Goal: Communication & Community: Answer question/provide support

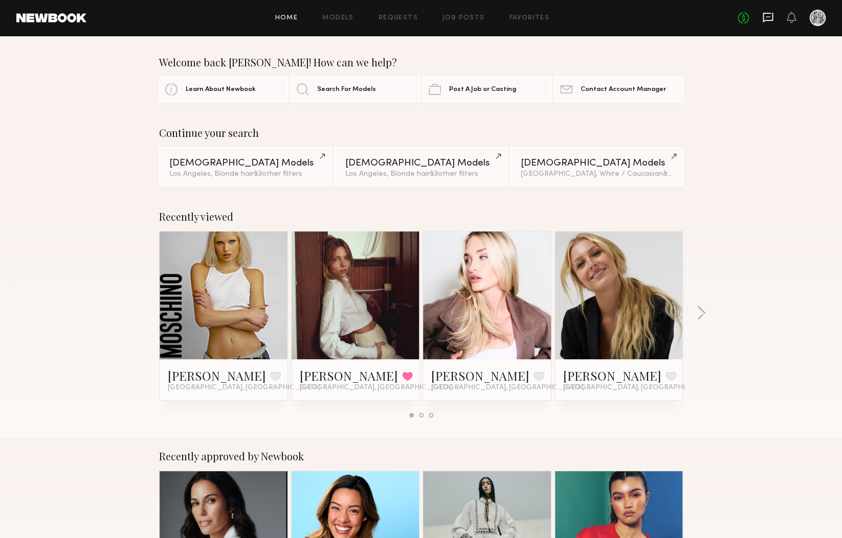
click at [768, 19] on icon at bounding box center [767, 18] width 10 height 10
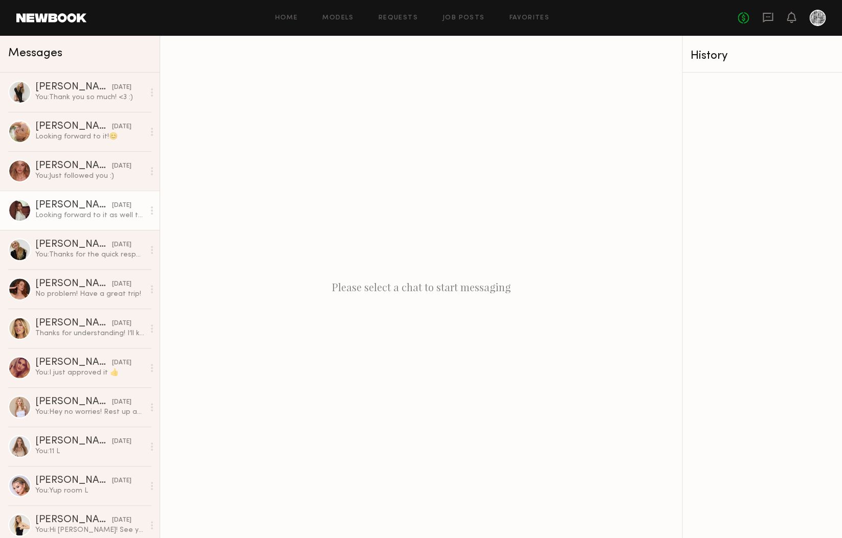
click at [57, 204] on div "[PERSON_NAME]" at bounding box center [73, 205] width 77 height 10
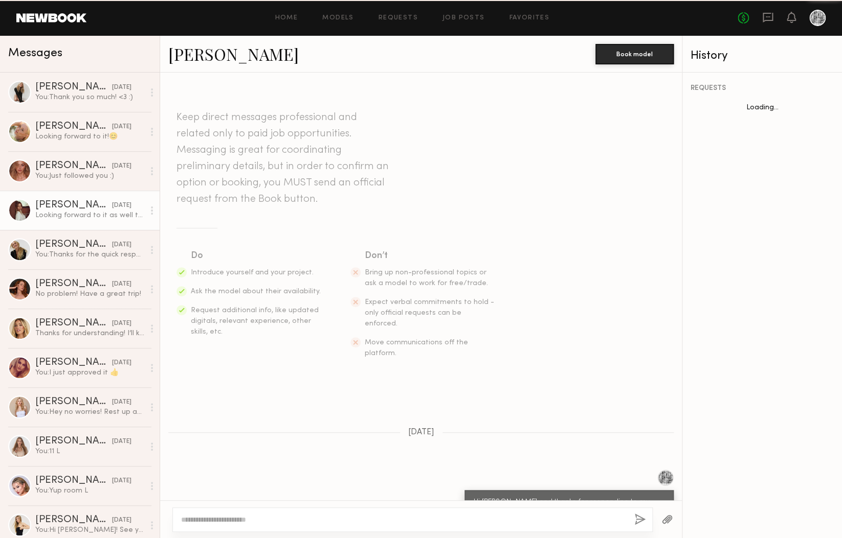
scroll to position [319, 0]
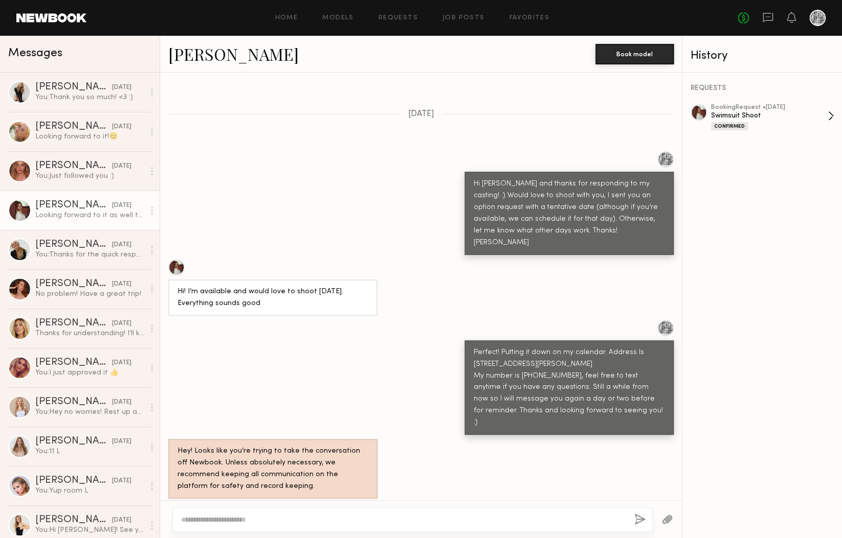
click at [771, 118] on div "Swimsuit Shoot" at bounding box center [769, 116] width 117 height 10
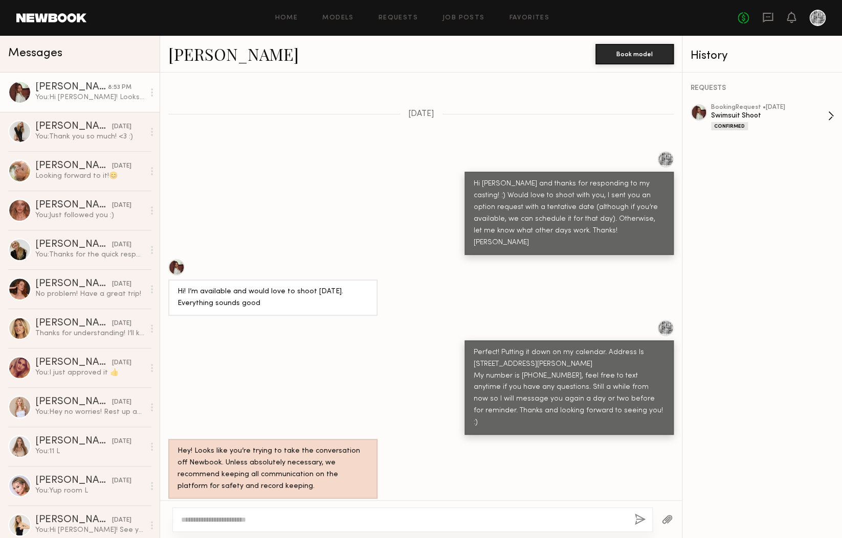
scroll to position [583, 0]
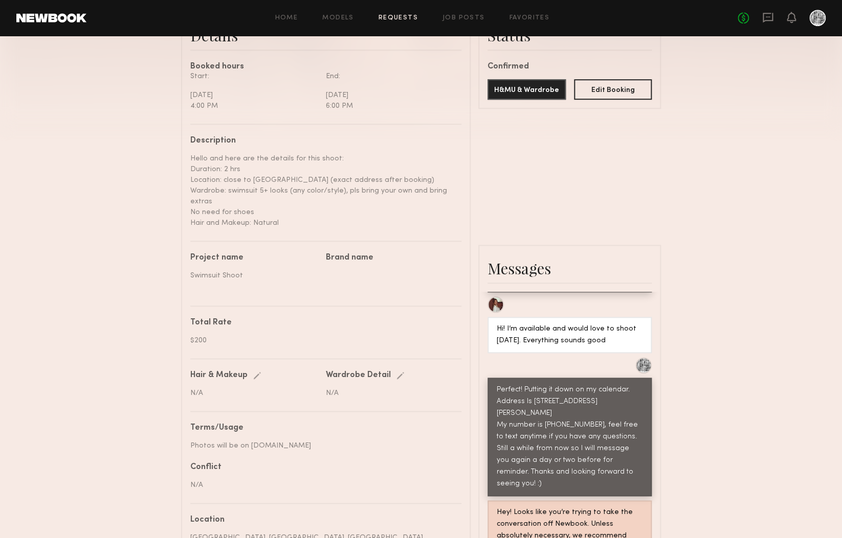
scroll to position [531, 0]
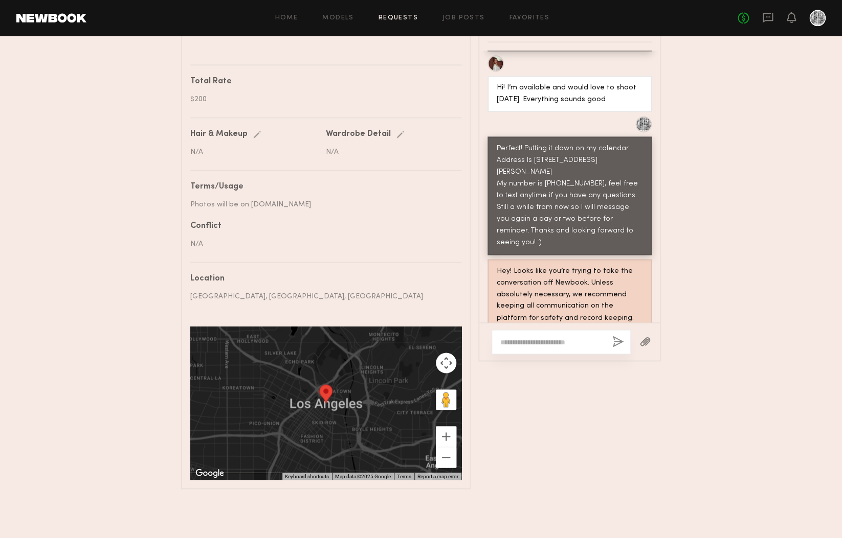
click at [582, 344] on textarea at bounding box center [552, 342] width 104 height 10
paste textarea "**********"
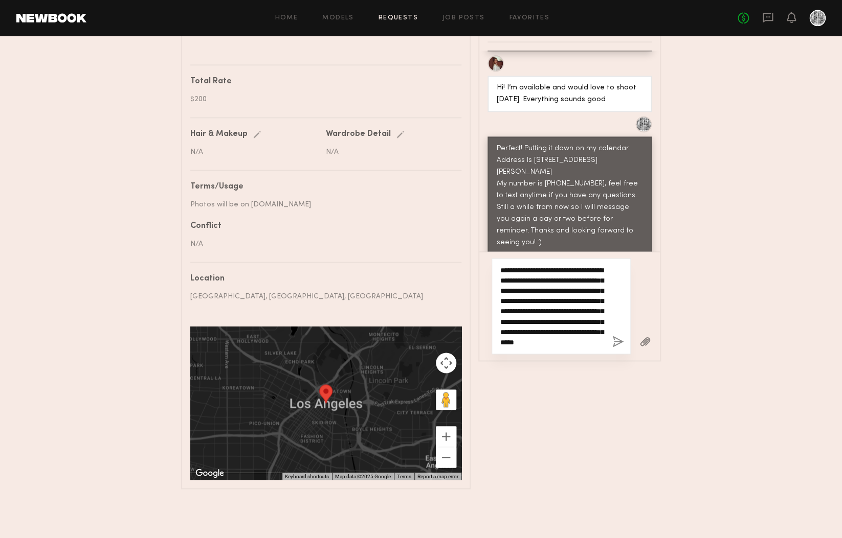
scroll to position [20, 0]
type textarea "**********"
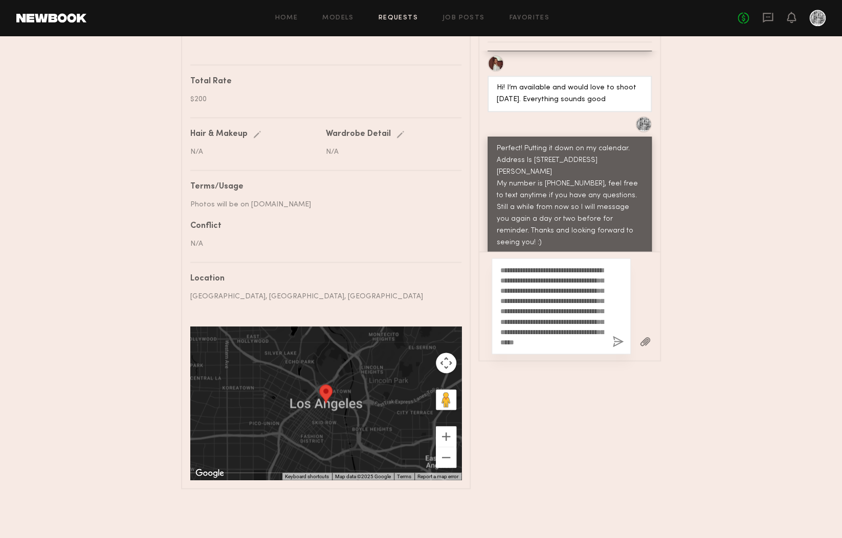
click at [619, 345] on button "button" at bounding box center [617, 342] width 11 height 13
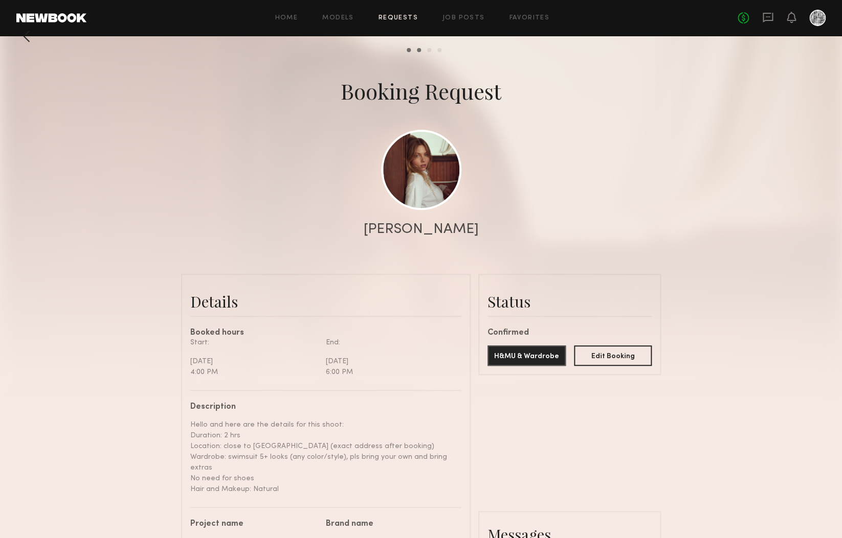
scroll to position [0, 0]
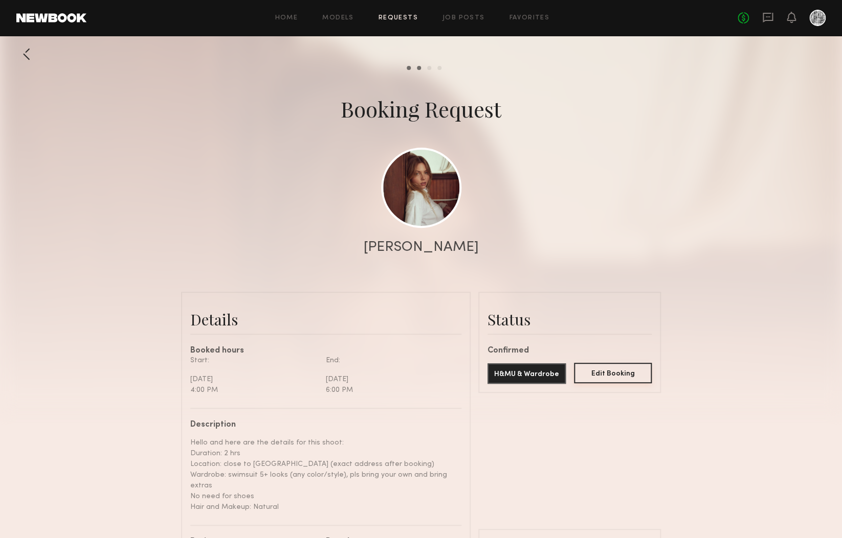
click at [613, 370] on button "Edit Booking" at bounding box center [613, 373] width 78 height 20
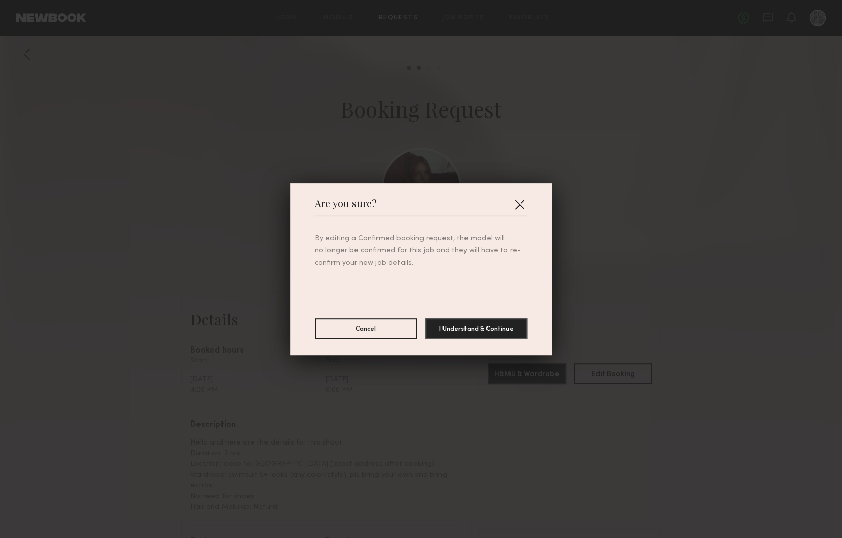
click at [517, 201] on button "button" at bounding box center [519, 204] width 16 height 16
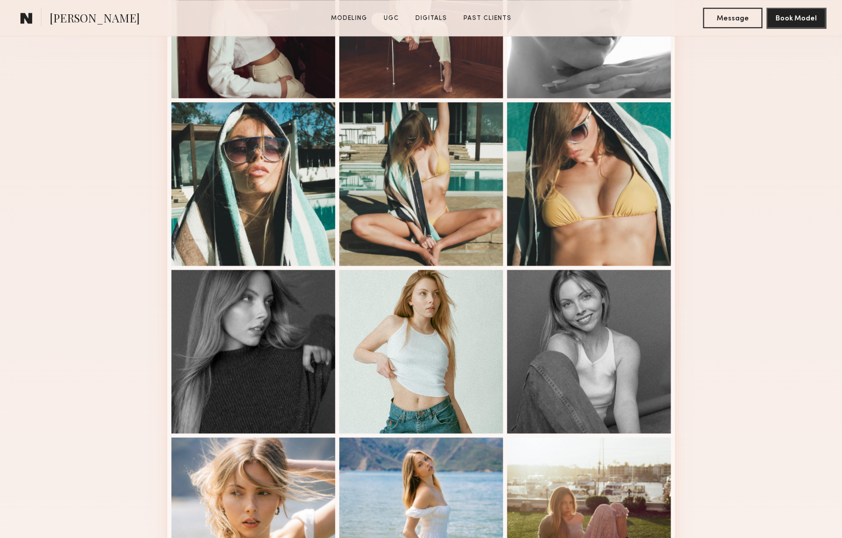
scroll to position [391, 0]
